Goal: Task Accomplishment & Management: Manage account settings

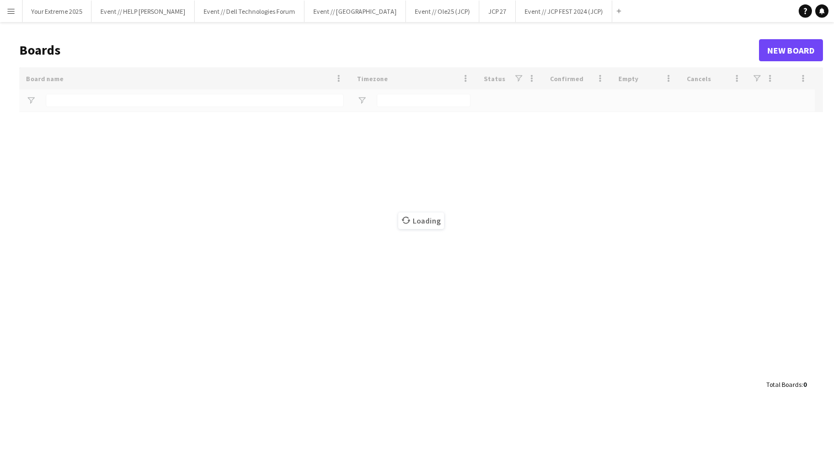
type input "***"
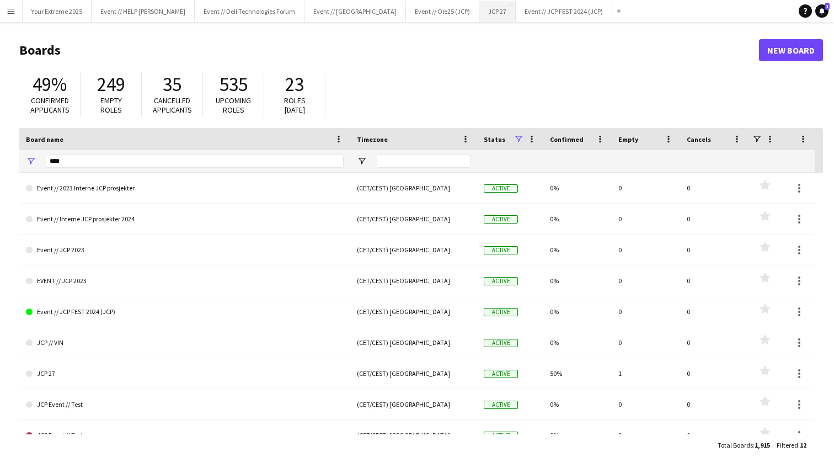
click at [480, 11] on button "JCP 27 Close" at bounding box center [498, 12] width 36 height 22
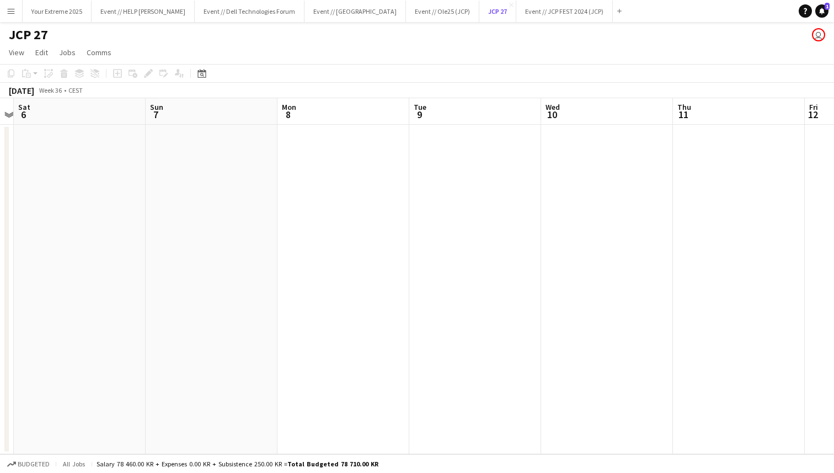
scroll to position [0, 365]
click at [493, 238] on app-date-cell at bounding box center [492, 289] width 132 height 329
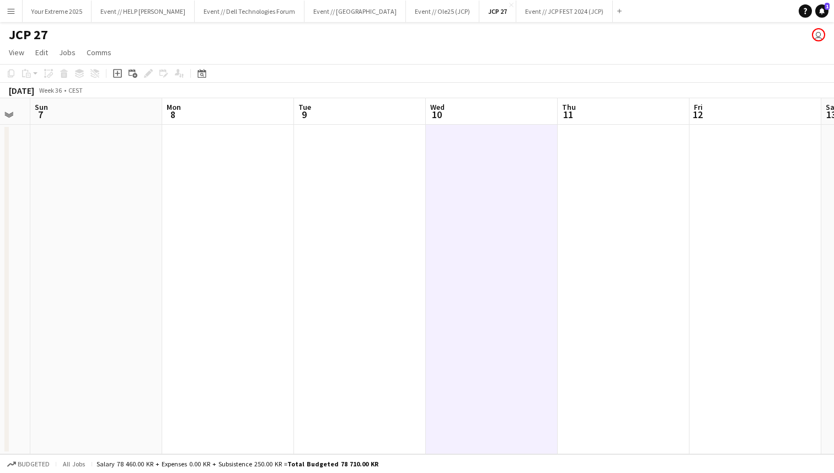
click at [550, 167] on app-date-cell at bounding box center [492, 289] width 132 height 329
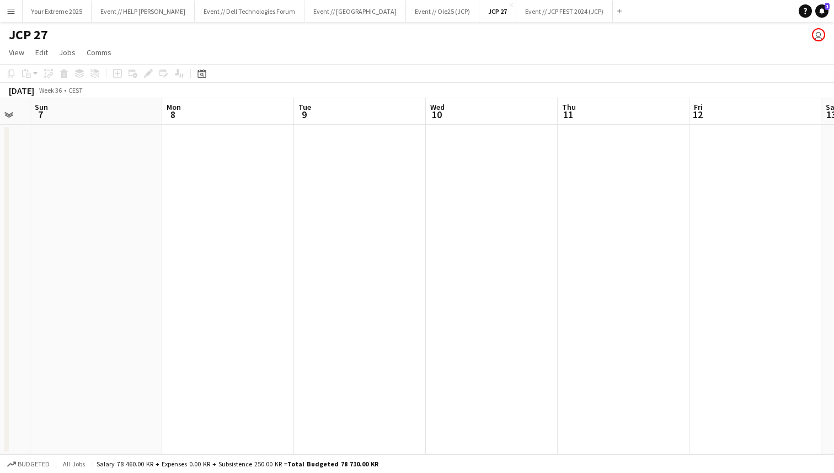
click at [568, 42] on div "JCP 27 user" at bounding box center [417, 32] width 834 height 21
click at [542, 196] on app-date-cell at bounding box center [491, 289] width 132 height 329
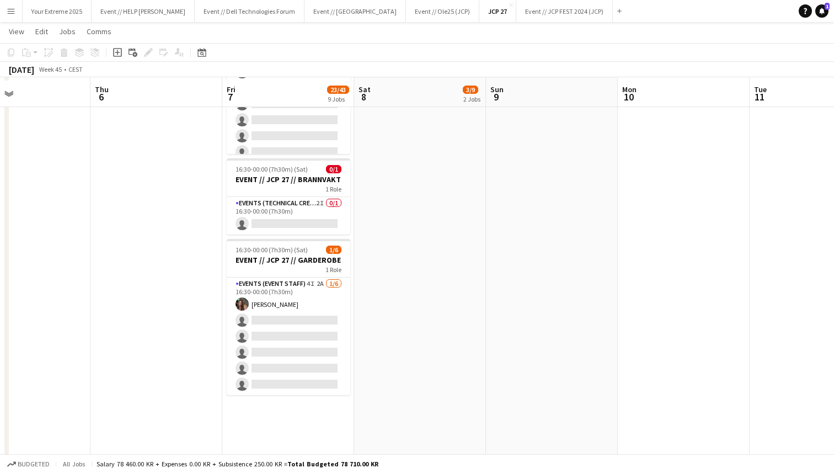
scroll to position [949, 0]
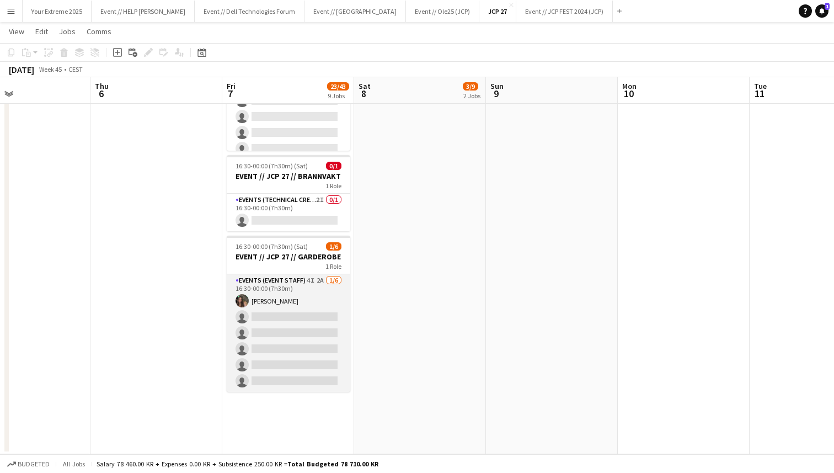
click at [284, 323] on app-card-role "Events (Event Staff) 4I 2A [DATE] 16:30-00:00 (7h30m) [PERSON_NAME] single-neut…" at bounding box center [289, 333] width 124 height 118
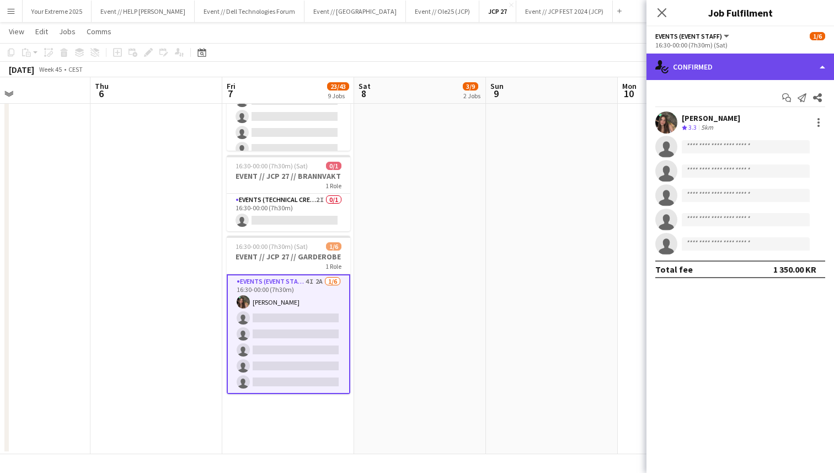
click at [770, 73] on div "single-neutral-actions-check-2 Confirmed" at bounding box center [741, 67] width 188 height 26
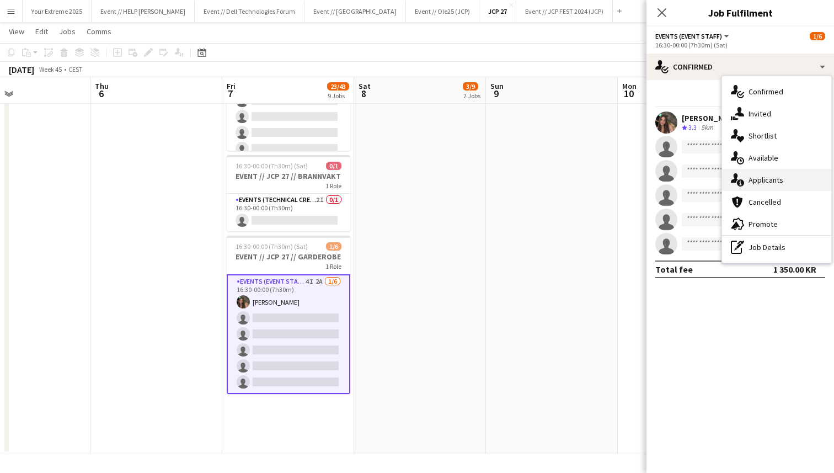
click at [770, 182] on div "single-neutral-actions-information Applicants" at bounding box center [776, 180] width 109 height 22
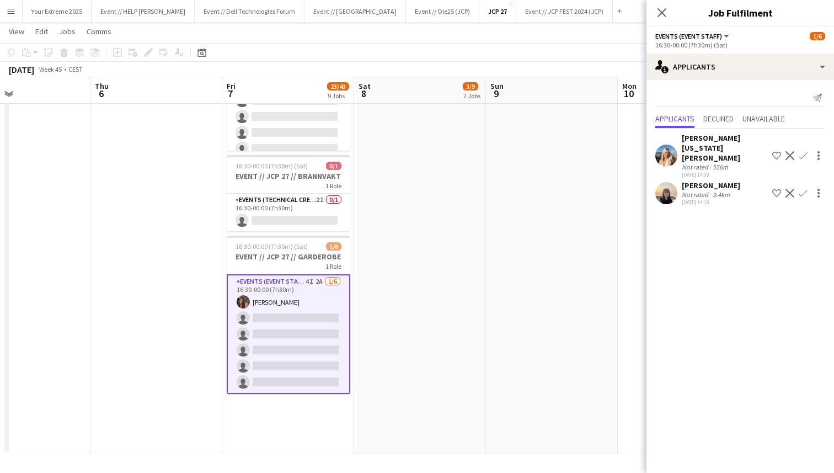
click at [668, 182] on app-user-avatar at bounding box center [667, 193] width 22 height 22
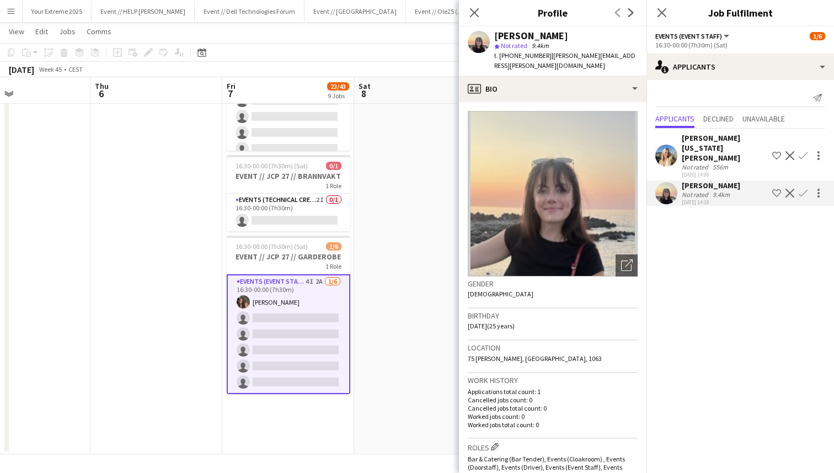
click at [709, 257] on mat-expansion-panel "users2 Applicants Send notification Applicants Declined Unavailable [PERSON_NAM…" at bounding box center [741, 276] width 188 height 393
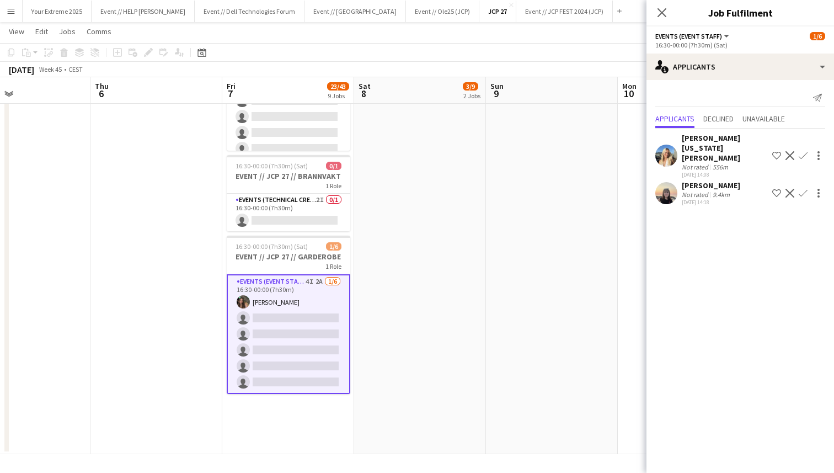
click at [802, 151] on app-icon "Confirm" at bounding box center [803, 155] width 9 height 9
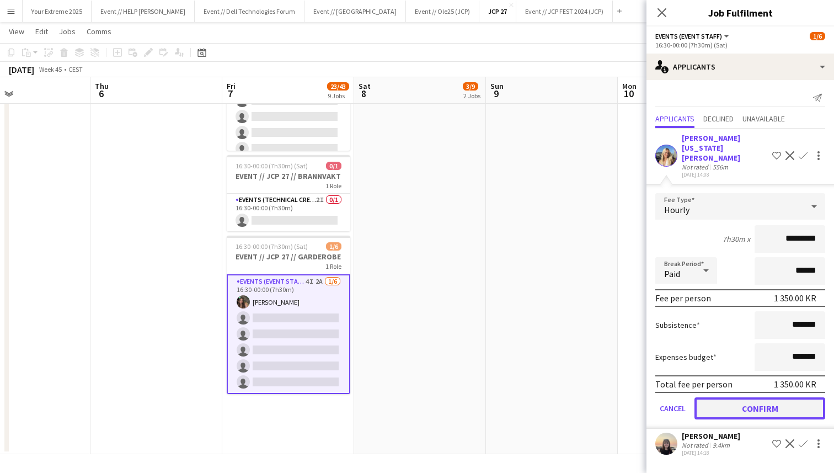
click at [760, 397] on button "Confirm" at bounding box center [760, 408] width 131 height 22
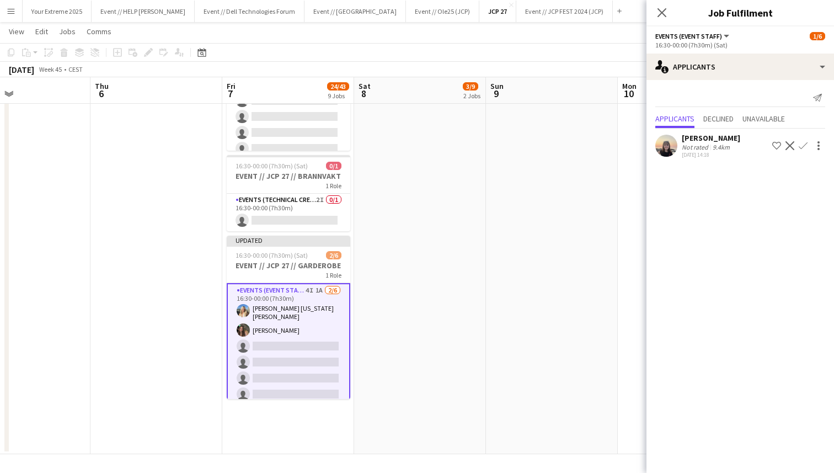
click at [803, 145] on app-icon "Confirm" at bounding box center [803, 145] width 9 height 9
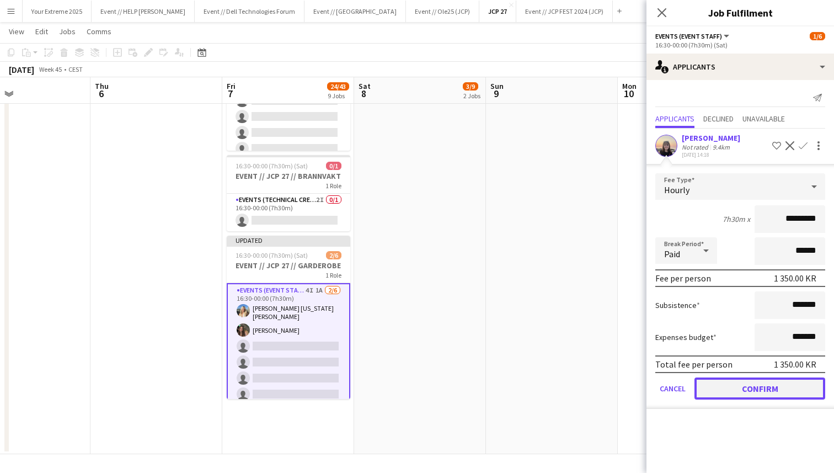
click at [757, 386] on button "Confirm" at bounding box center [760, 388] width 131 height 22
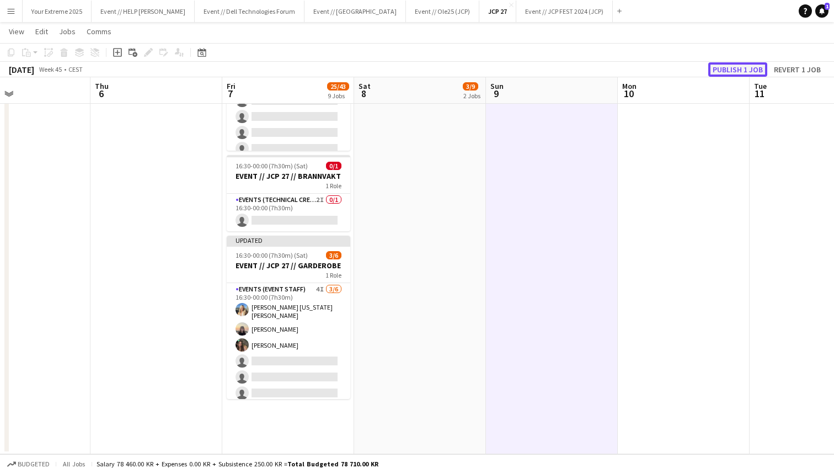
click at [731, 67] on button "Publish 1 job" at bounding box center [738, 69] width 59 height 14
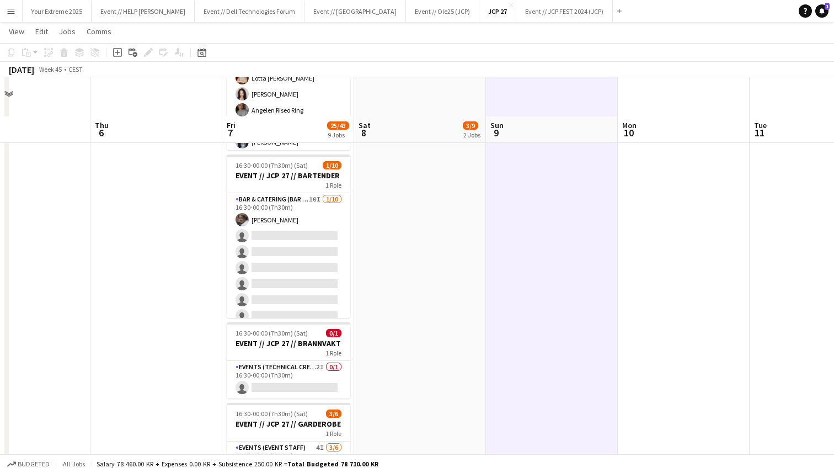
scroll to position [772, 0]
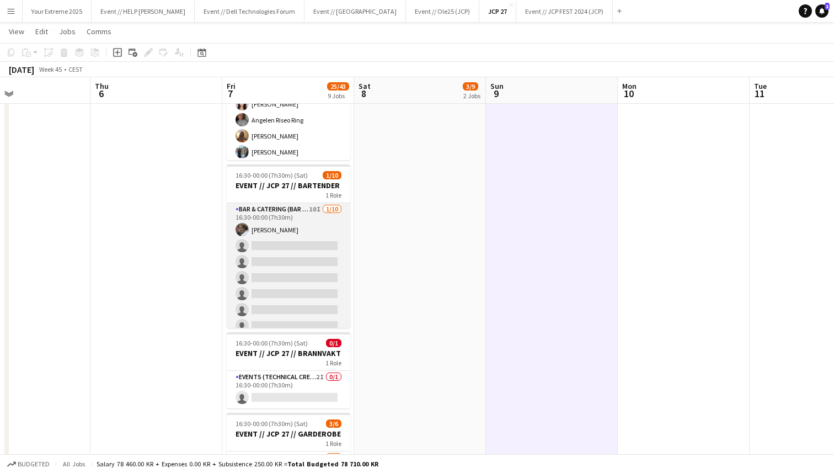
click at [296, 269] on app-card-role "Bar & Catering (Bar Tender) 10I [DATE] 16:30-00:00 (7h30m) [PERSON_NAME] single…" at bounding box center [289, 294] width 124 height 182
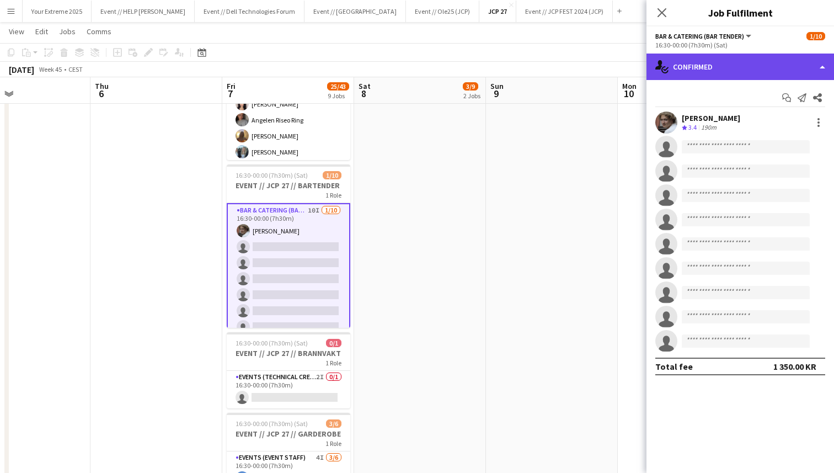
click at [762, 74] on div "single-neutral-actions-check-2 Confirmed" at bounding box center [741, 67] width 188 height 26
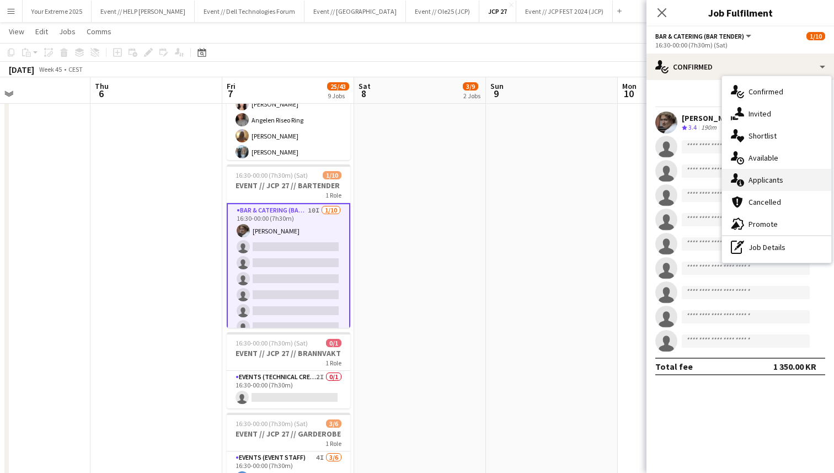
click at [773, 179] on div "single-neutral-actions-information Applicants" at bounding box center [776, 180] width 109 height 22
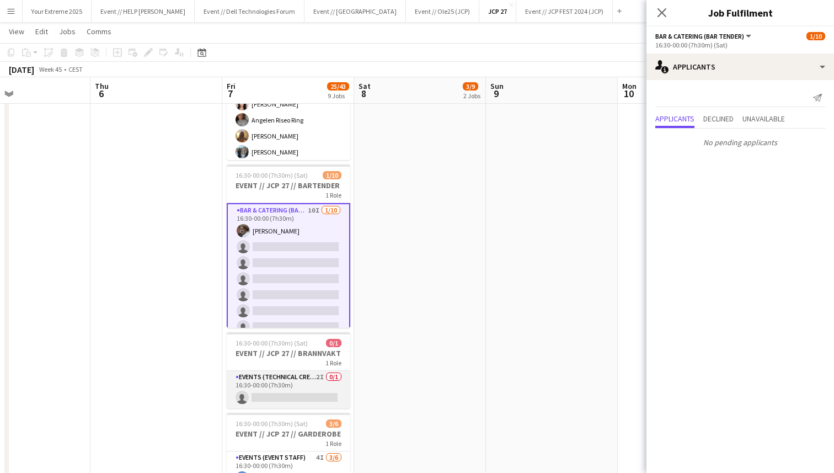
click at [290, 391] on app-card-role "Events (Technical Crew) 2I 0/1 16:30-00:00 (7h30m) single-neutral-actions" at bounding box center [289, 390] width 124 height 38
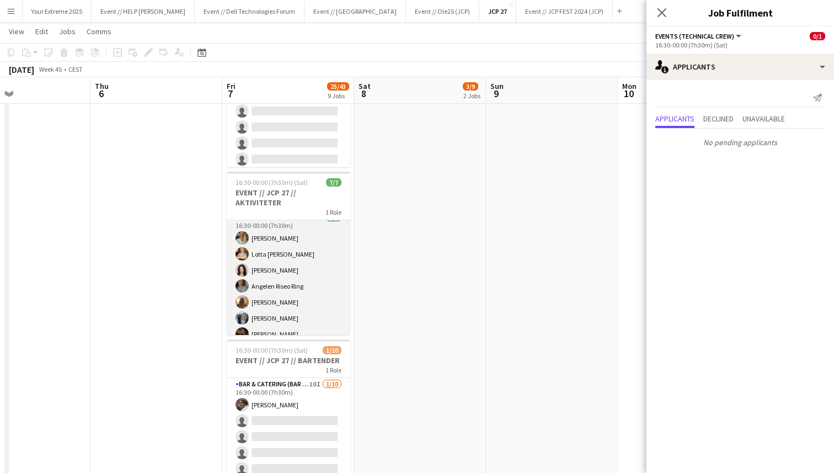
scroll to position [0, 0]
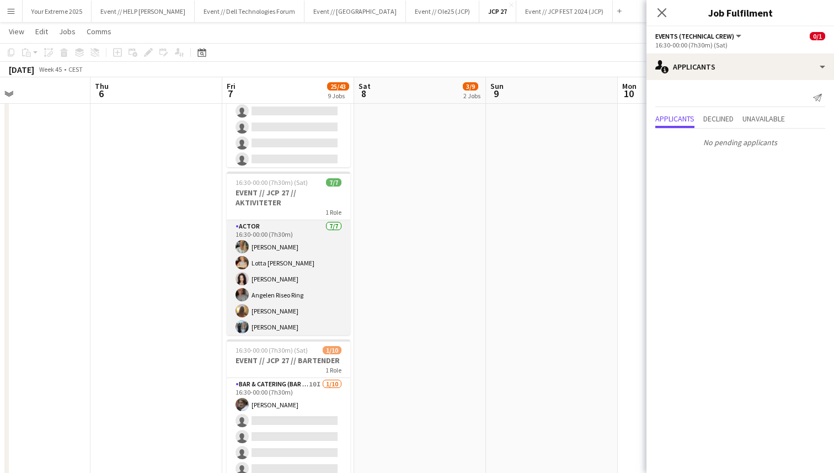
click at [319, 301] on app-card-role "Actor [DATE] 16:30-00:00 (7h30m) [PERSON_NAME] Lotta [PERSON_NAME] [PERSON_NAME…" at bounding box center [289, 287] width 124 height 134
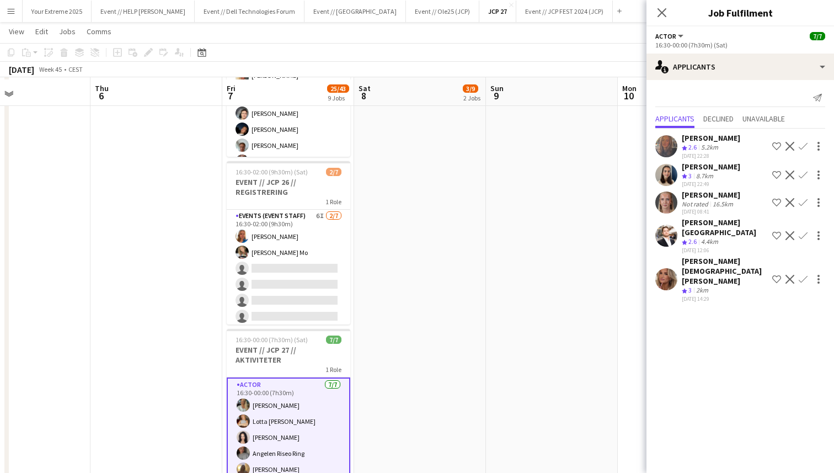
scroll to position [433, 0]
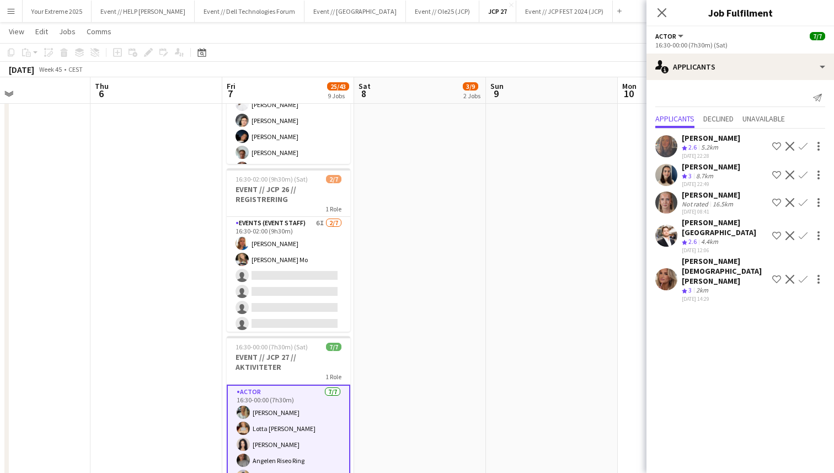
click at [662, 268] on app-user-avatar at bounding box center [667, 279] width 22 height 22
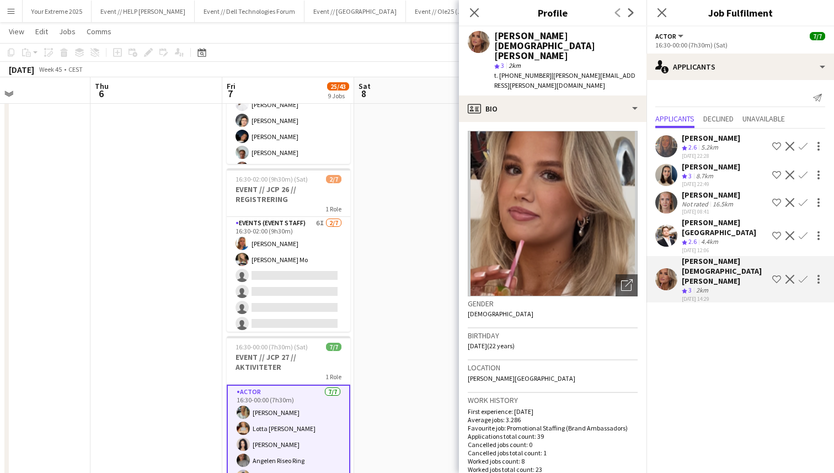
click at [664, 198] on app-user-avatar at bounding box center [667, 202] width 22 height 22
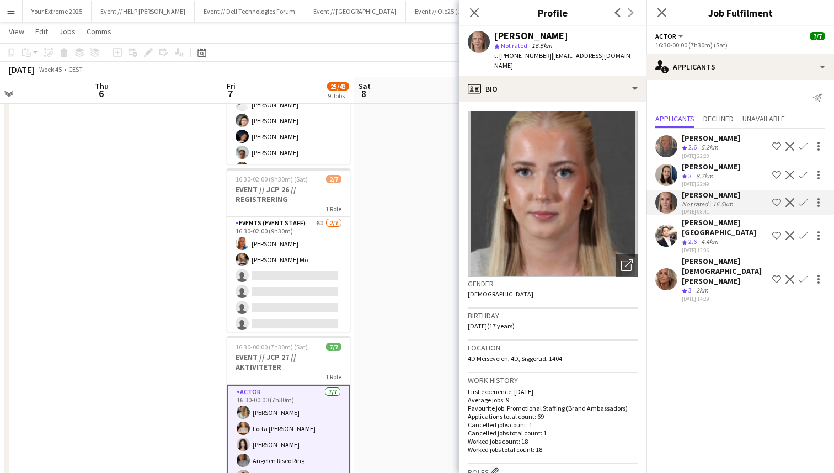
click at [664, 175] on app-user-avatar at bounding box center [667, 175] width 22 height 22
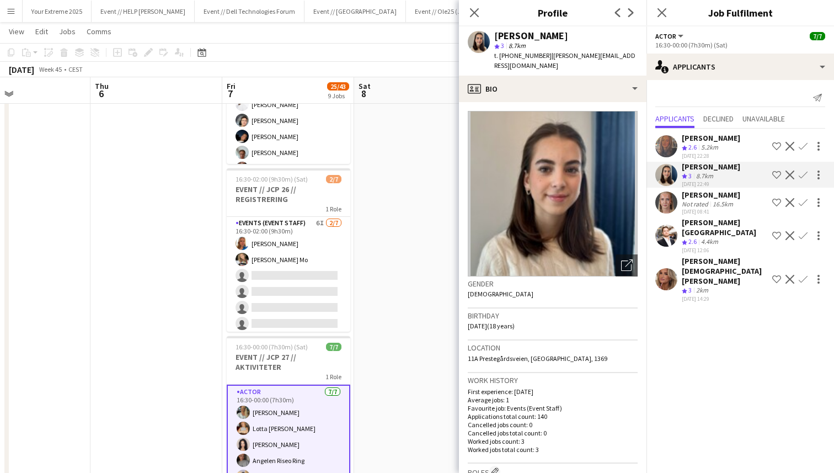
click at [664, 145] on app-user-avatar at bounding box center [667, 146] width 22 height 22
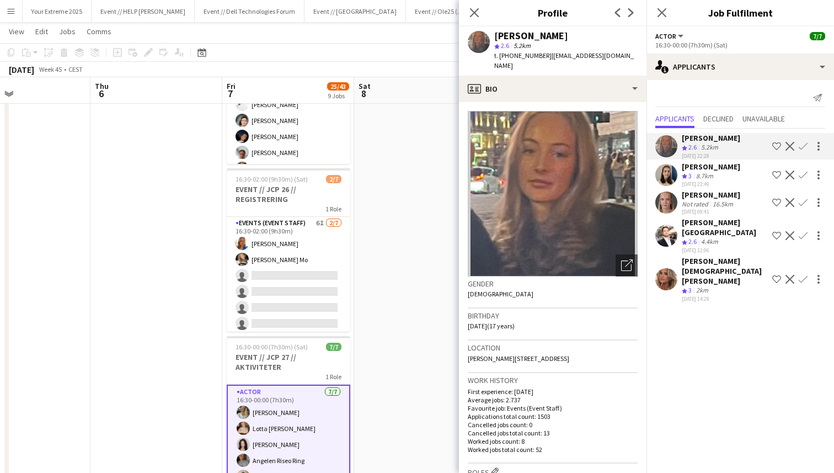
click at [668, 230] on app-user-avatar at bounding box center [667, 236] width 22 height 22
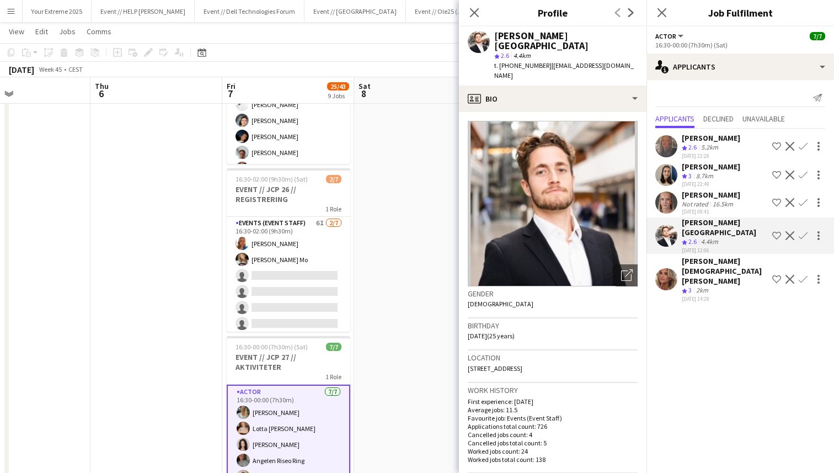
click at [667, 268] on app-user-avatar at bounding box center [667, 279] width 22 height 22
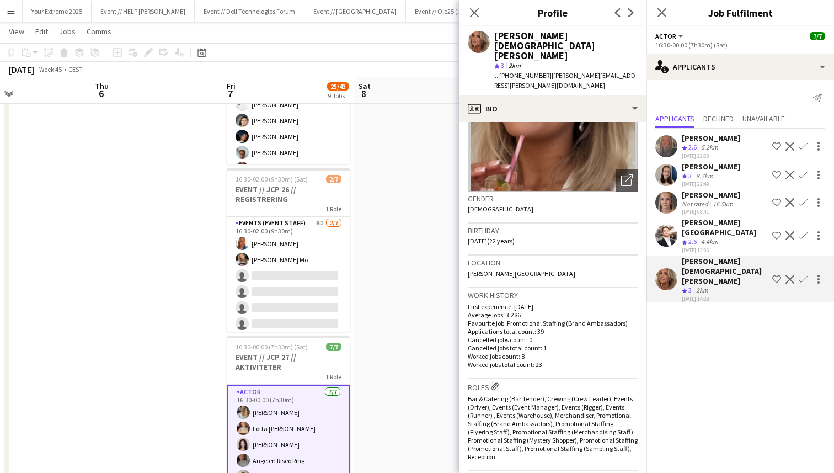
scroll to position [0, 0]
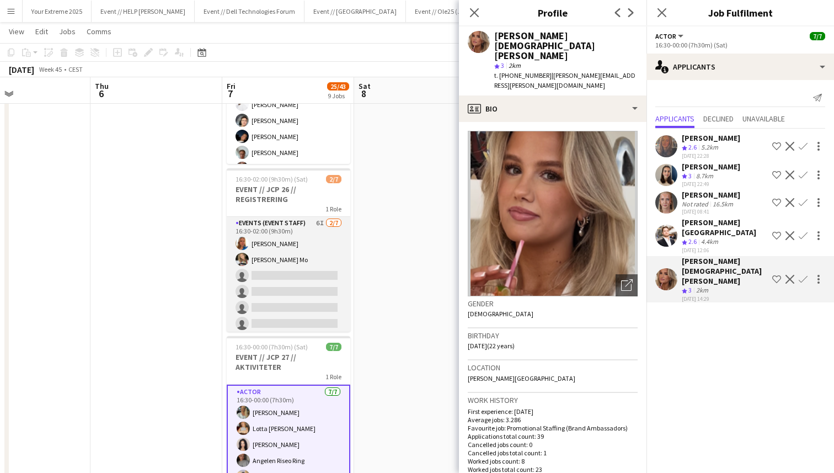
click at [308, 286] on app-card-role "Events (Event Staff) 6I [DATE] 16:30-02:00 (9h30m) [PERSON_NAME] [PERSON_NAME] …" at bounding box center [289, 284] width 124 height 134
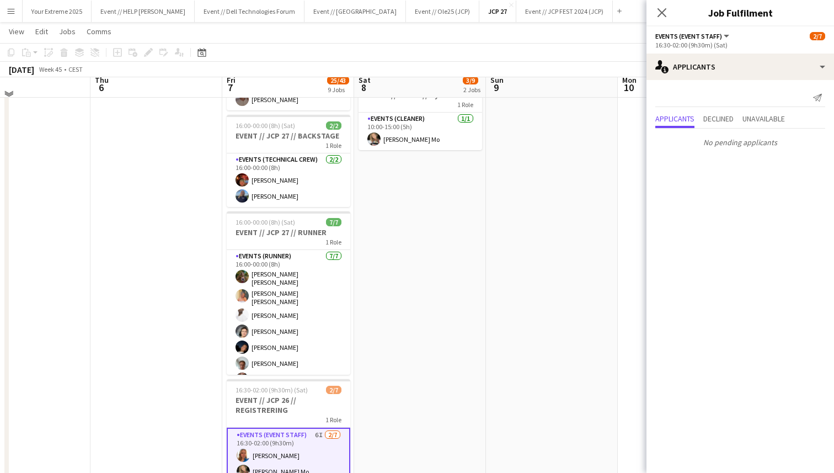
scroll to position [216, 0]
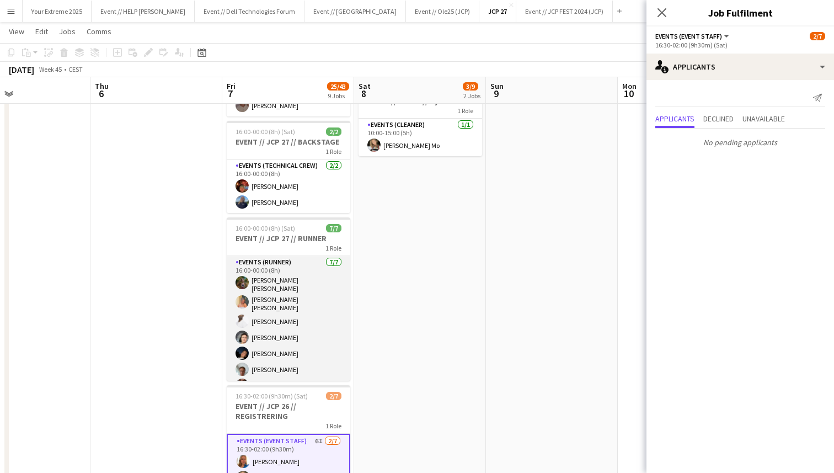
click at [286, 298] on app-card-role "Events (Runner) [DATE] 16:00-00:00 (8h) [PERSON_NAME] [PERSON_NAME] [PERSON_NAM…" at bounding box center [289, 327] width 124 height 143
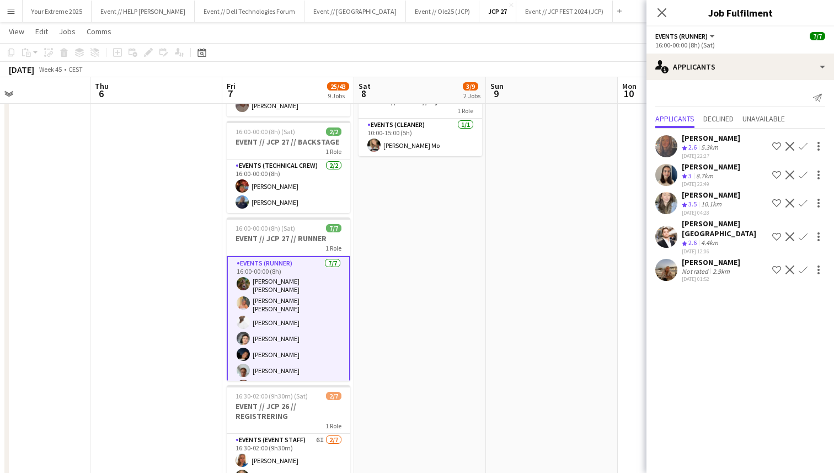
click at [667, 259] on app-user-avatar at bounding box center [667, 270] width 22 height 22
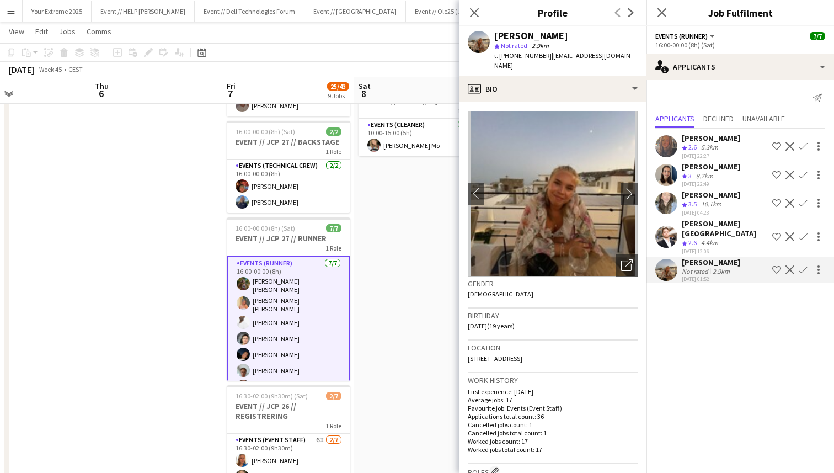
click at [666, 196] on app-user-avatar at bounding box center [667, 203] width 22 height 22
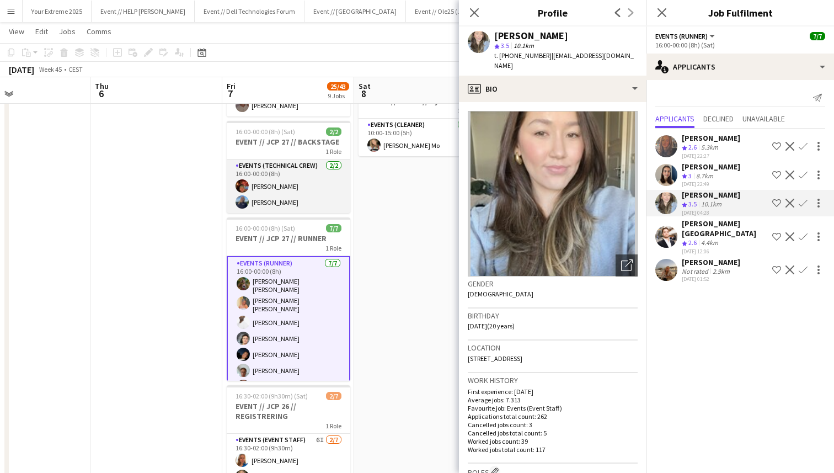
click at [303, 188] on app-card-role "Events (Technical Crew) [DATE] 16:00-00:00 (8h) [PERSON_NAME] [PERSON_NAME]" at bounding box center [289, 186] width 124 height 54
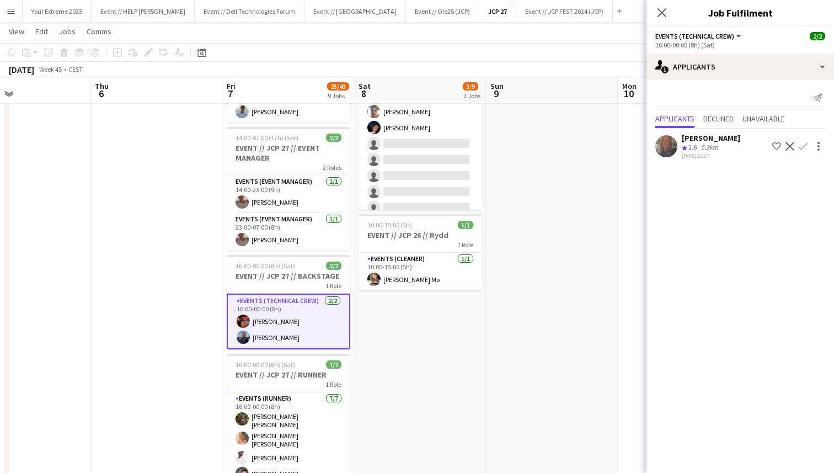
scroll to position [79, 0]
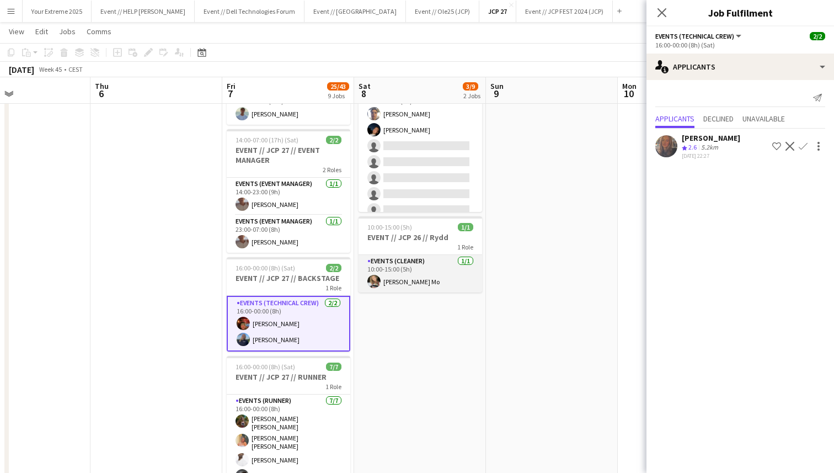
click at [410, 274] on app-card-role "Events (Cleaner) [DATE] 10:00-15:00 (5h) [PERSON_NAME]" at bounding box center [421, 274] width 124 height 38
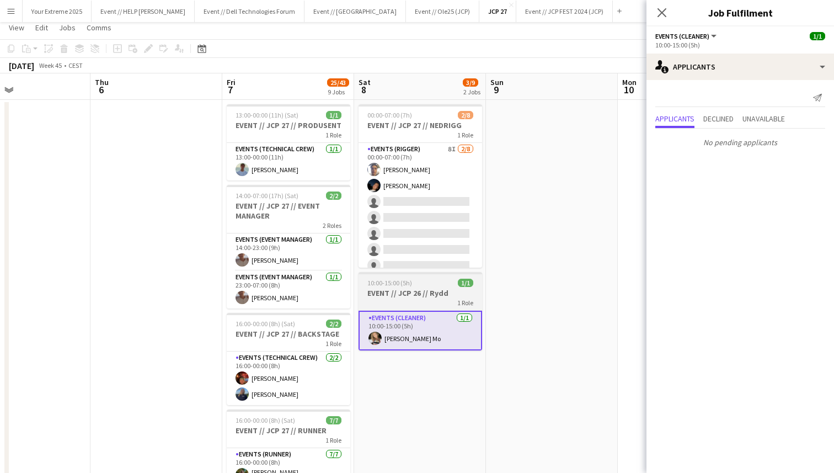
scroll to position [0, 0]
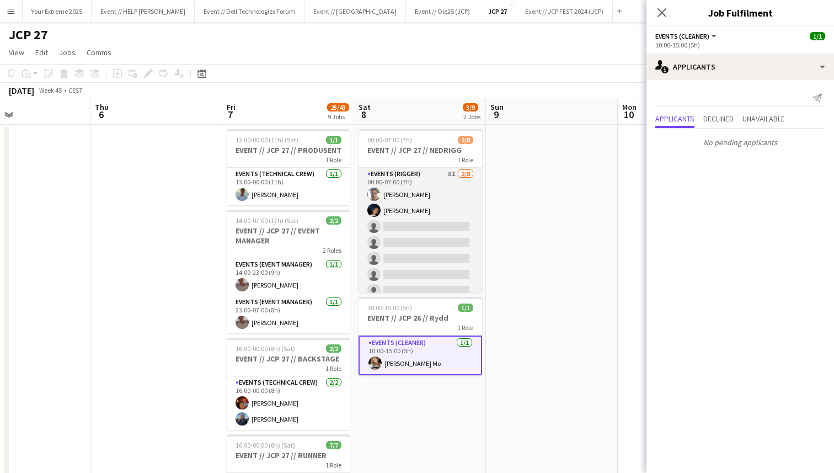
click at [411, 257] on app-card-role "Events (Rigger) 8I [DATE] 00:00-07:00 (7h) [PERSON_NAME] [PERSON_NAME] single-n…" at bounding box center [421, 243] width 124 height 150
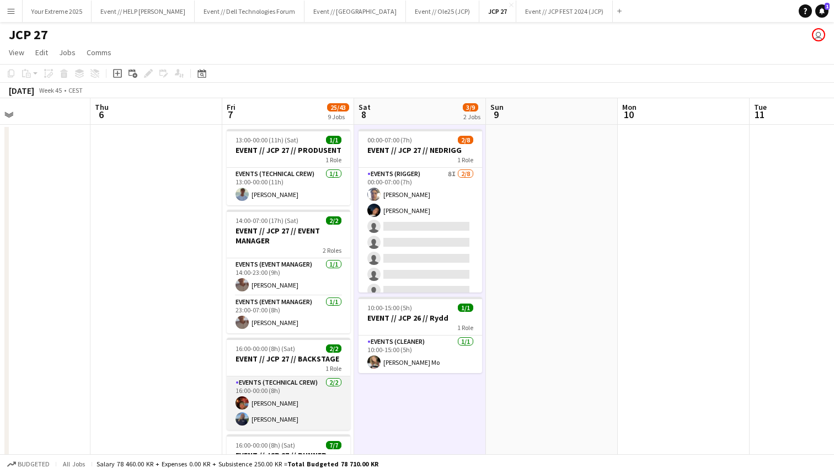
click at [293, 392] on app-card-role "Events (Technical Crew) [DATE] 16:00-00:00 (8h) [PERSON_NAME] [PERSON_NAME]" at bounding box center [289, 403] width 124 height 54
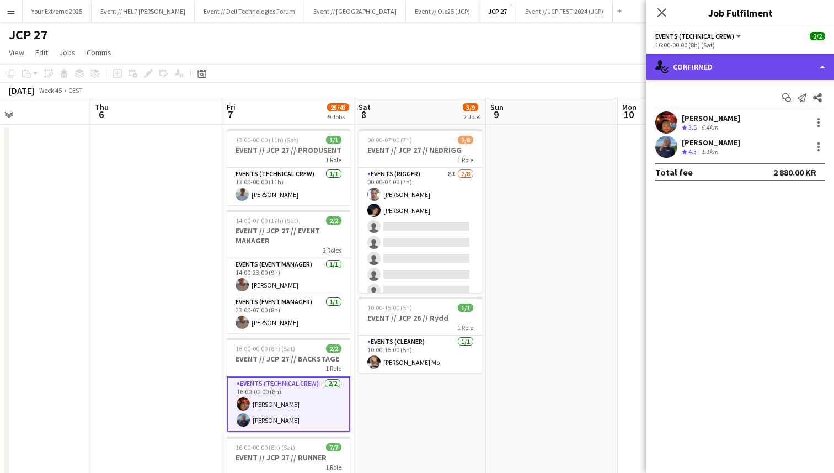
click at [772, 62] on div "single-neutral-actions-check-2 Confirmed" at bounding box center [741, 67] width 188 height 26
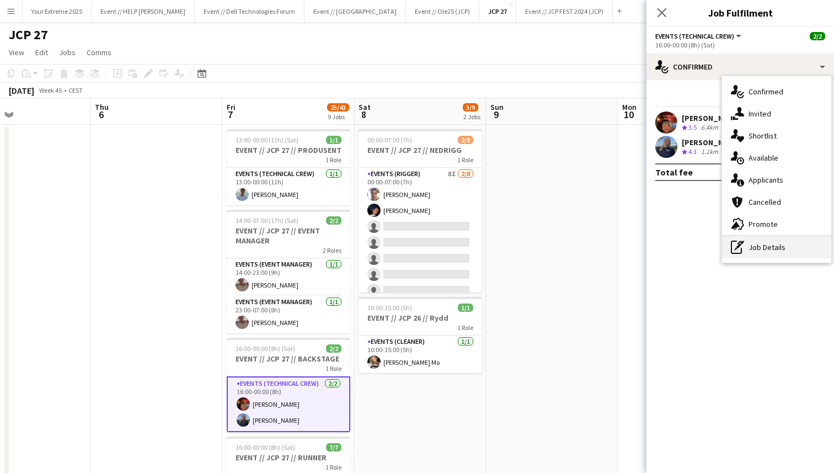
click at [772, 247] on div "pen-write Job Details" at bounding box center [776, 247] width 109 height 22
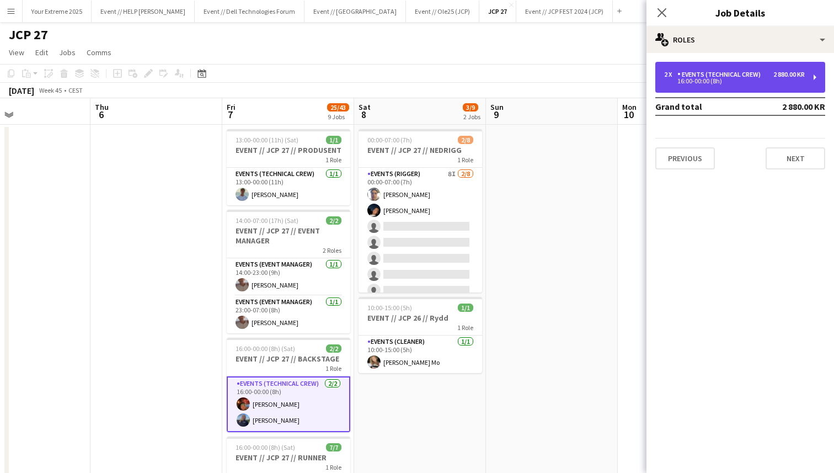
click at [759, 78] on div "16:00-00:00 (8h)" at bounding box center [734, 81] width 141 height 6
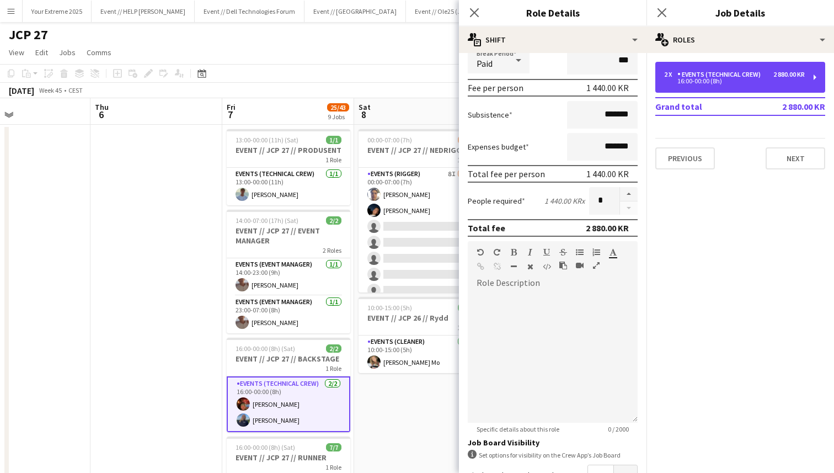
scroll to position [274, 0]
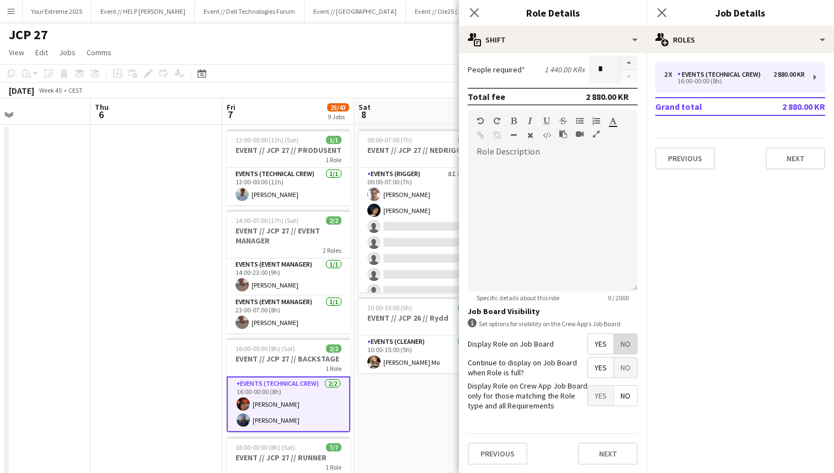
click at [624, 344] on span "No" at bounding box center [625, 344] width 23 height 20
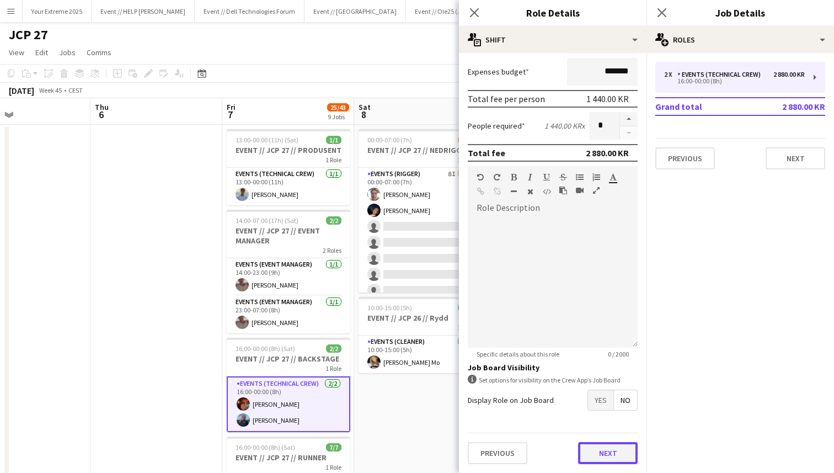
click at [605, 456] on button "Next" at bounding box center [608, 453] width 60 height 22
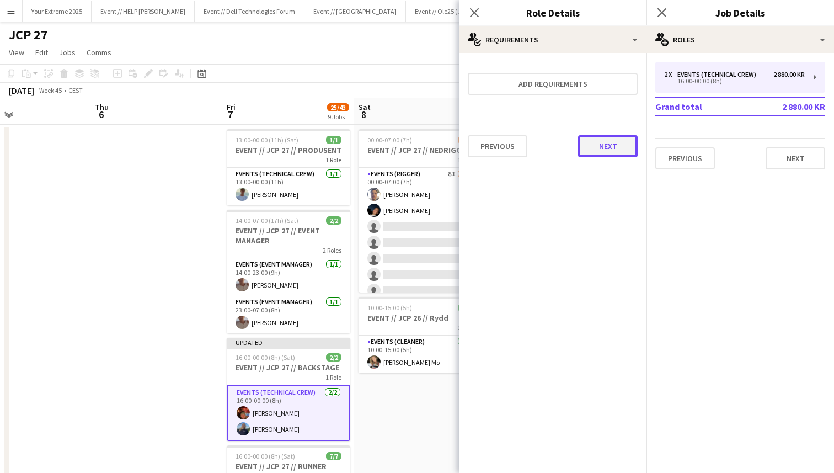
click at [607, 156] on button "Next" at bounding box center [608, 146] width 60 height 22
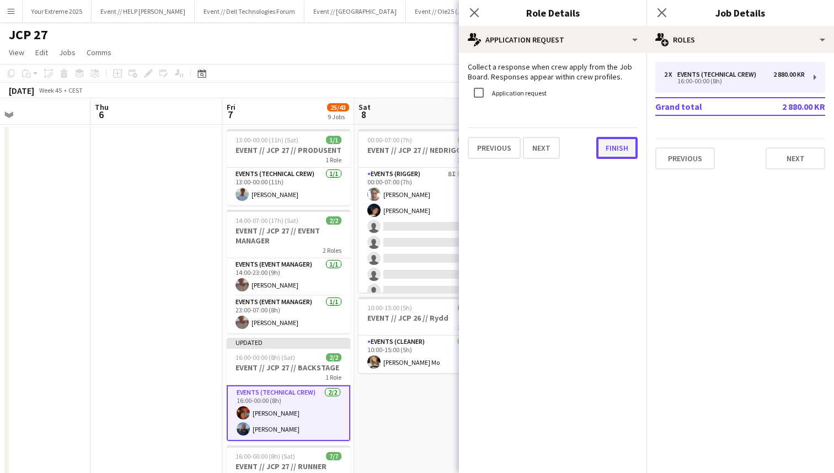
click at [609, 147] on button "Finish" at bounding box center [617, 148] width 41 height 22
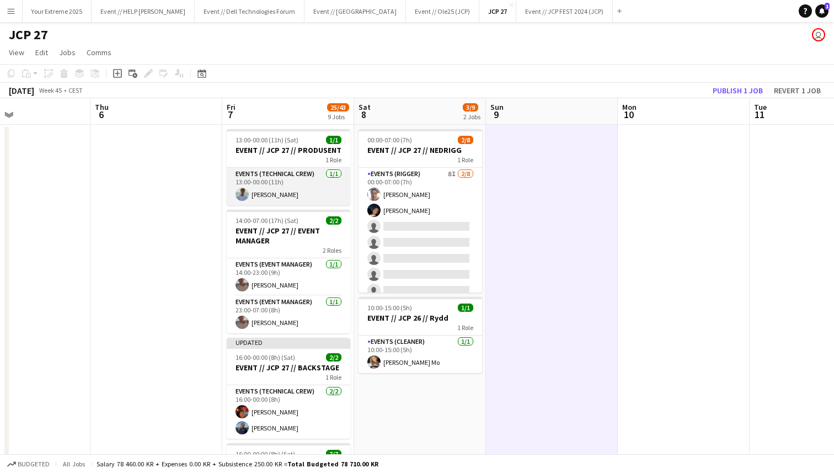
click at [322, 183] on app-card-role "Events (Technical Crew) [DATE] 13:00-00:00 (11h) [PERSON_NAME]" at bounding box center [289, 187] width 124 height 38
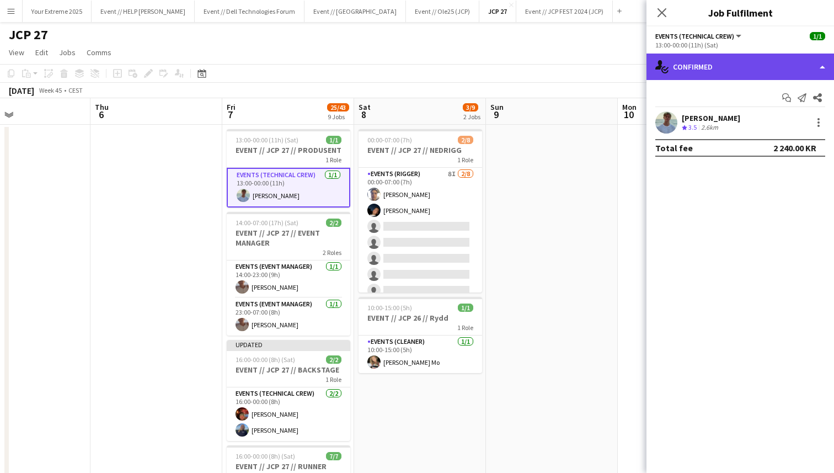
click at [761, 68] on div "single-neutral-actions-check-2 Confirmed" at bounding box center [741, 67] width 188 height 26
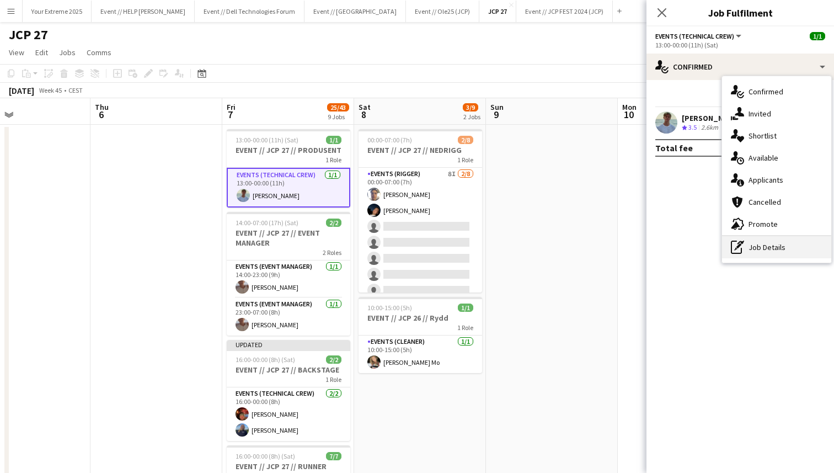
click at [761, 248] on div "pen-write Job Details" at bounding box center [776, 247] width 109 height 22
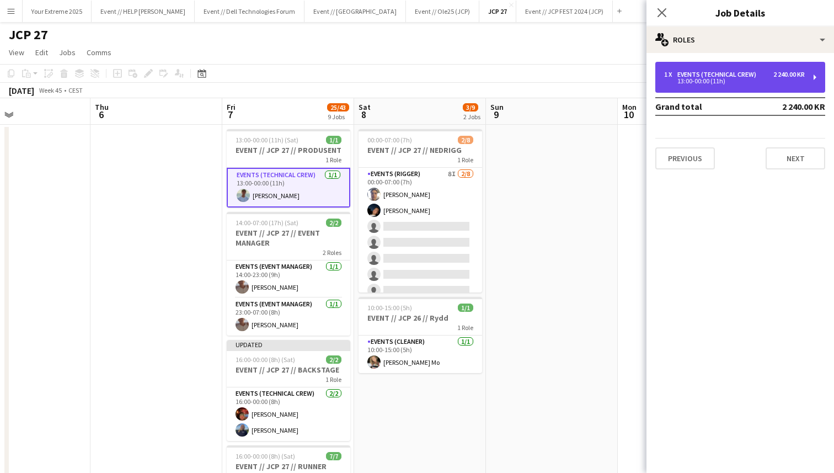
click at [722, 79] on div "13:00-00:00 (11h)" at bounding box center [734, 81] width 141 height 6
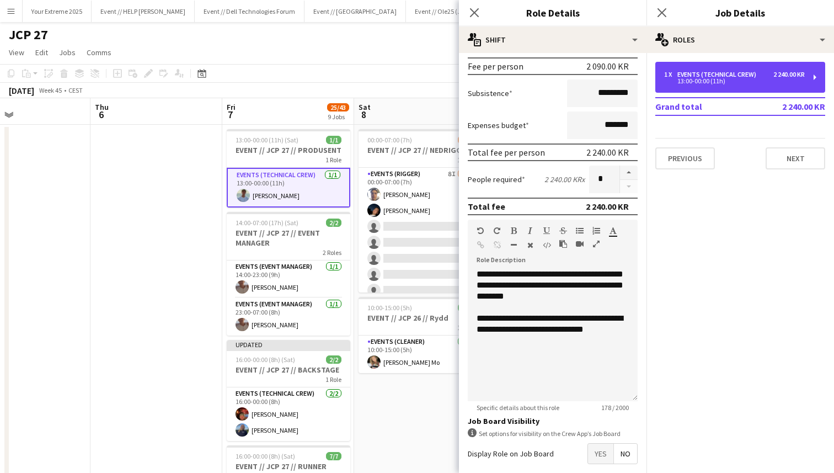
scroll to position [218, 0]
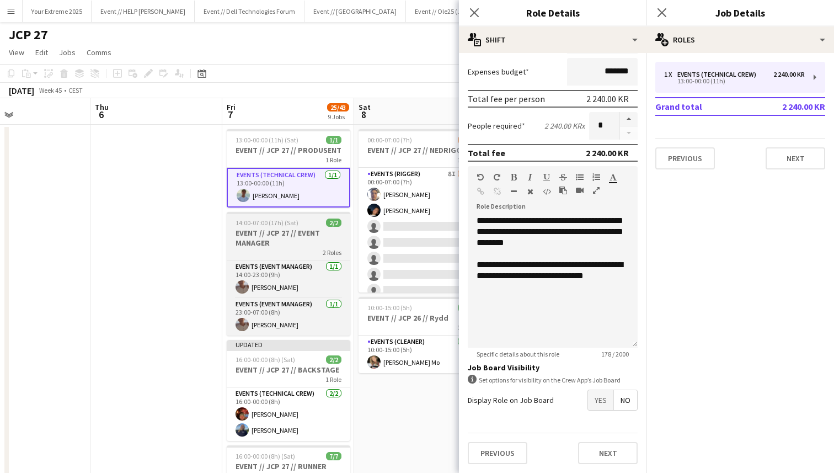
click at [296, 243] on h3 "EVENT // JCP 27 // EVENT MANAGER" at bounding box center [289, 238] width 124 height 20
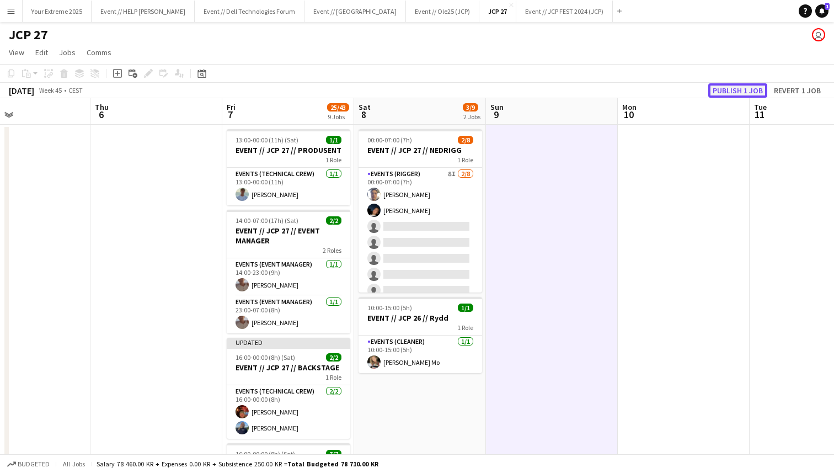
click at [737, 92] on button "Publish 1 job" at bounding box center [738, 90] width 59 height 14
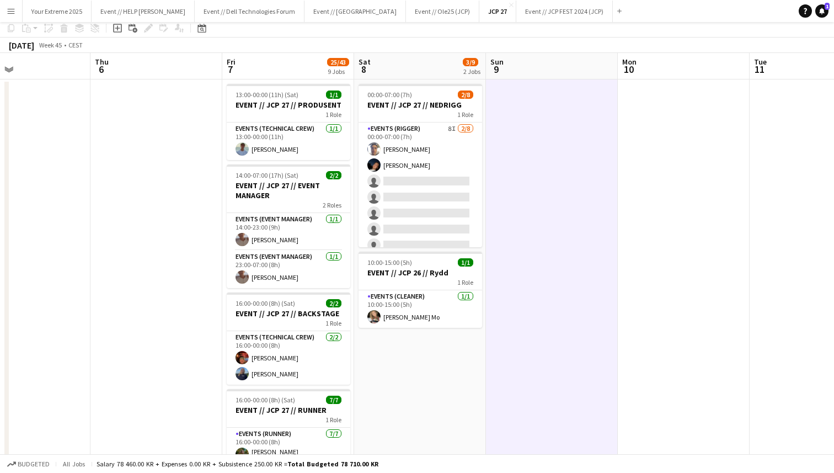
scroll to position [0, 0]
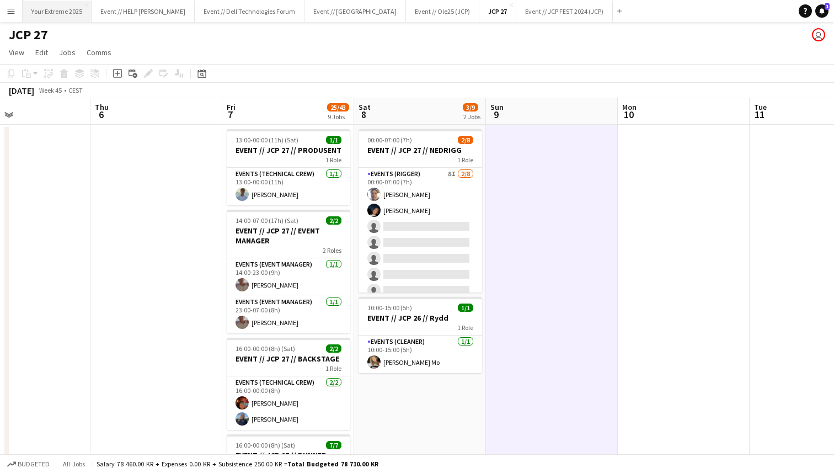
click at [65, 9] on button "Your Extreme 2025 Close" at bounding box center [57, 12] width 69 height 22
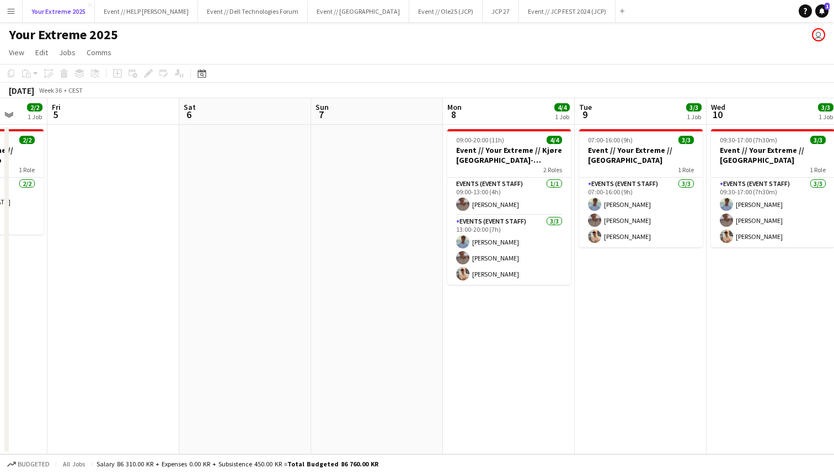
scroll to position [0, 344]
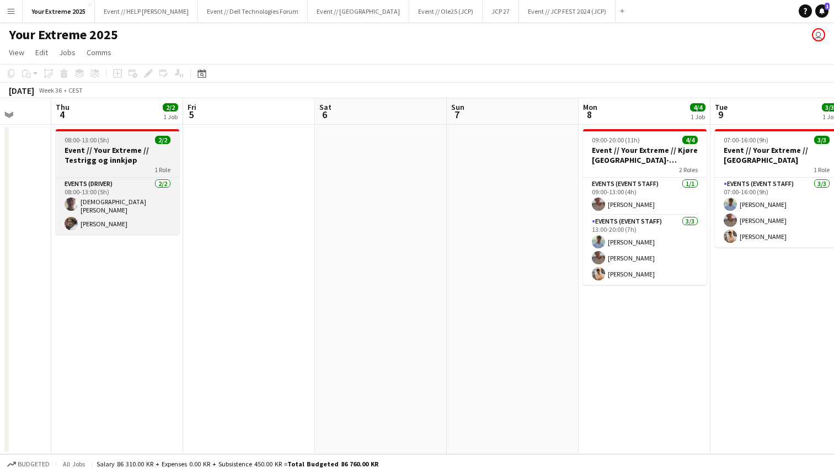
click at [133, 137] on div "08:00-13:00 (5h) 2/2" at bounding box center [118, 140] width 124 height 8
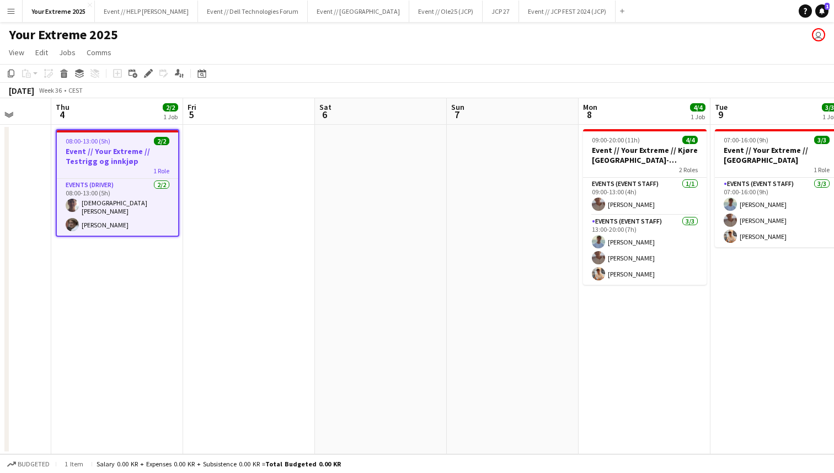
click at [123, 129] on app-job-card "08:00-13:00 (5h) 2/2 Event // Your Extreme // Testrigg og innkjøp 1 Role Events…" at bounding box center [118, 183] width 124 height 108
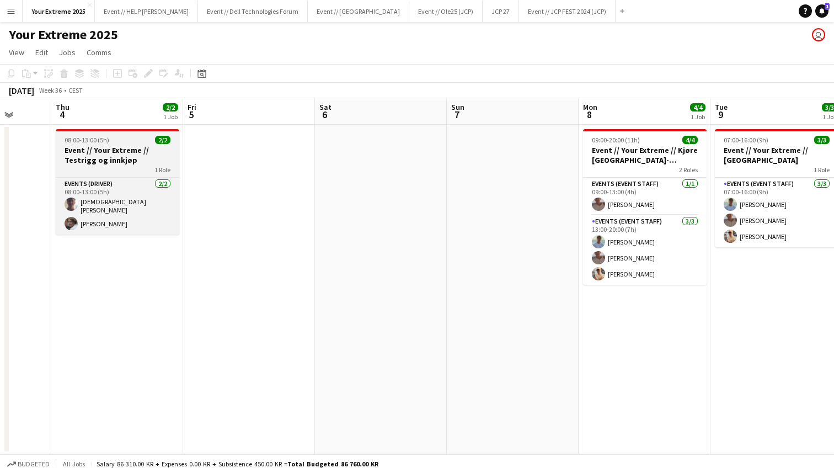
click at [120, 142] on div "08:00-13:00 (5h) 2/2" at bounding box center [118, 140] width 124 height 8
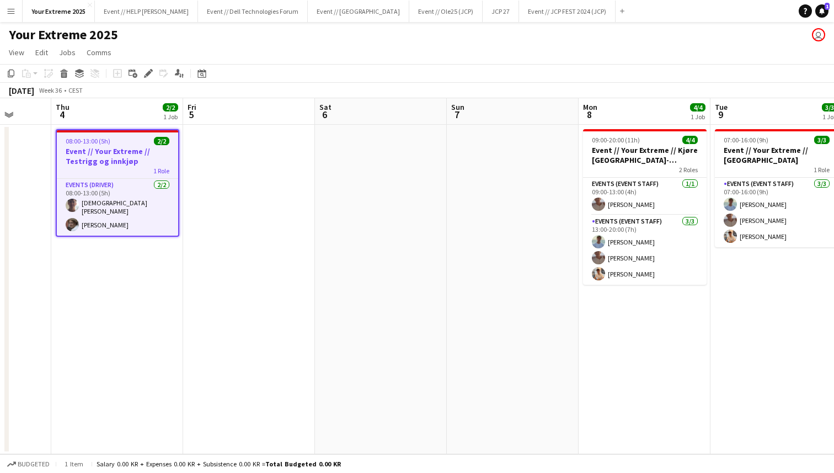
click at [251, 221] on app-date-cell at bounding box center [249, 289] width 132 height 329
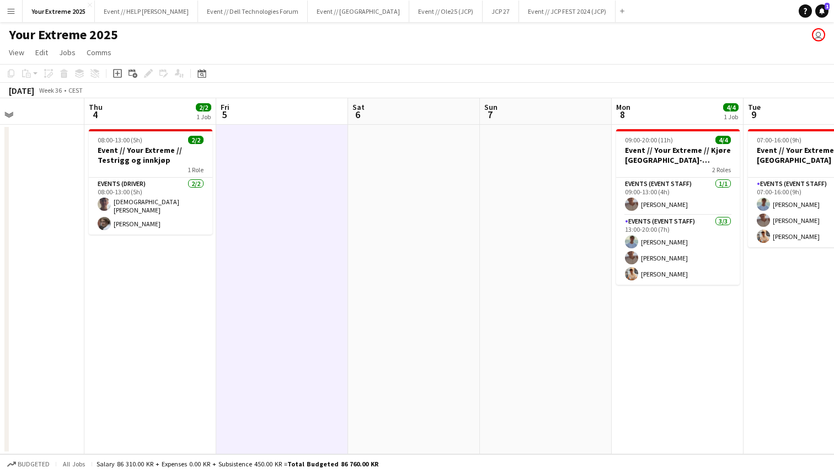
scroll to position [0, 327]
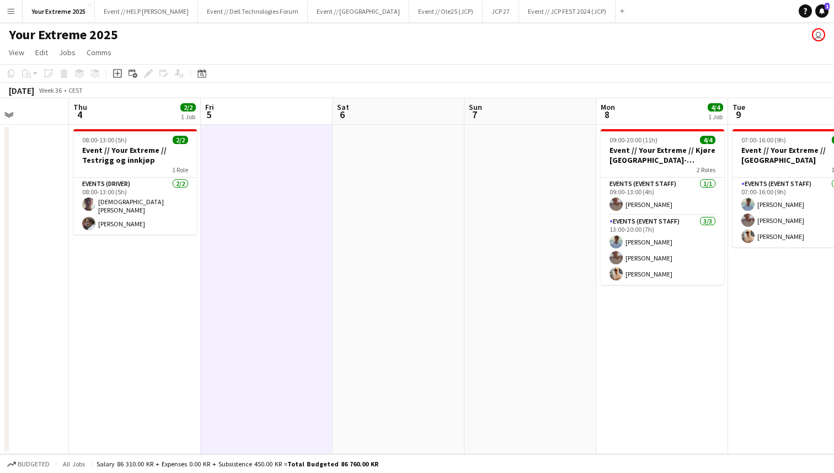
click at [390, 40] on div "Your Extreme 2025 user" at bounding box center [417, 32] width 834 height 21
